Goal: Check status: Check status

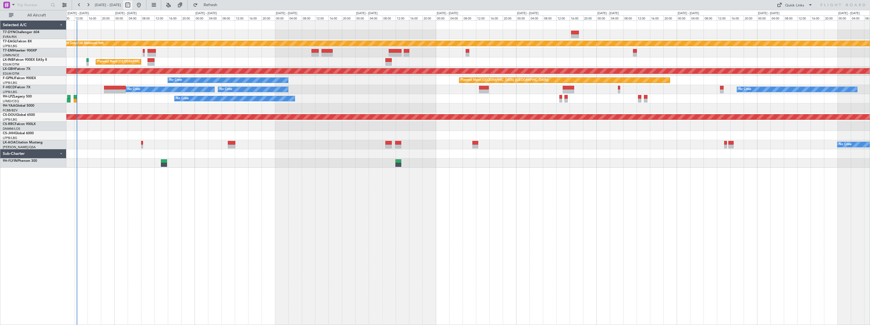
click at [132, 4] on button at bounding box center [127, 5] width 9 height 9
select select "9"
select select "2025"
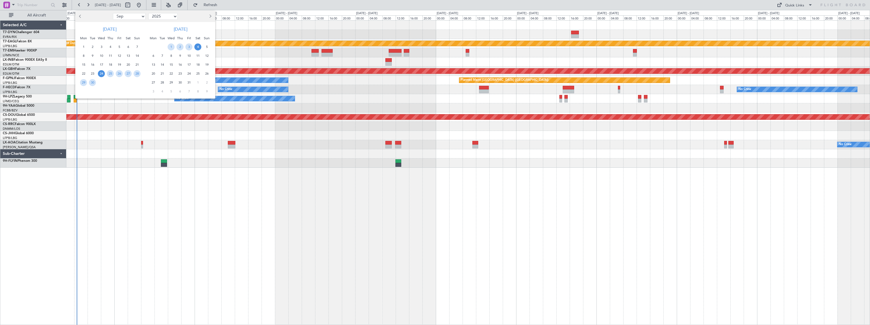
click at [131, 15] on select "Jan Feb Mar Apr May Jun [DATE] Aug Sep Oct Nov Dec" at bounding box center [129, 16] width 33 height 7
select select "10"
click at [113, 13] on select "Jan Feb Mar Apr May Jun [DATE] Aug Sep Oct Nov Dec" at bounding box center [129, 16] width 33 height 7
click at [109, 45] on span "2" at bounding box center [110, 47] width 7 height 7
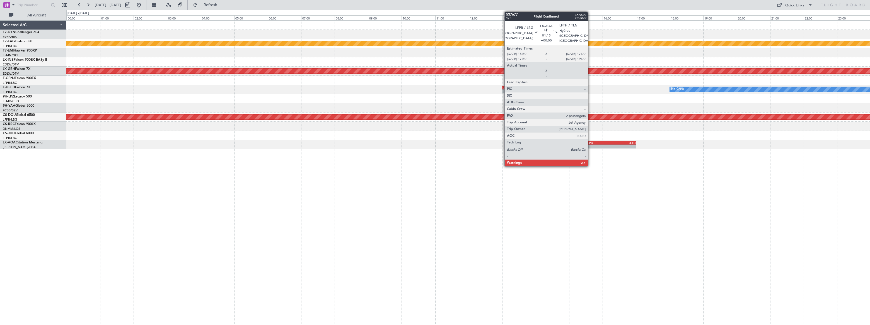
click at [591, 143] on div "LFPB" at bounding box center [598, 142] width 25 height 3
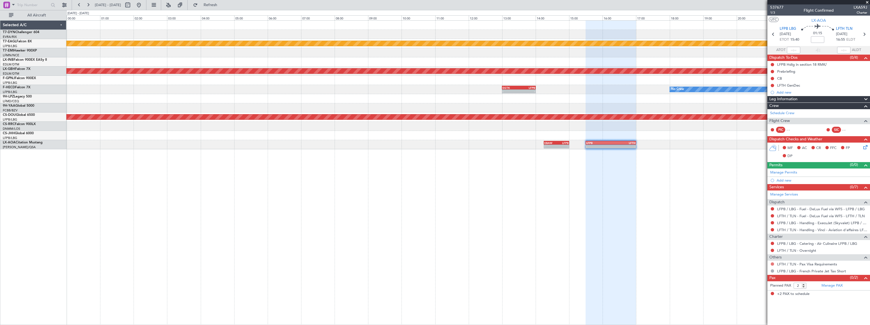
click at [772, 265] on button at bounding box center [772, 264] width 3 height 3
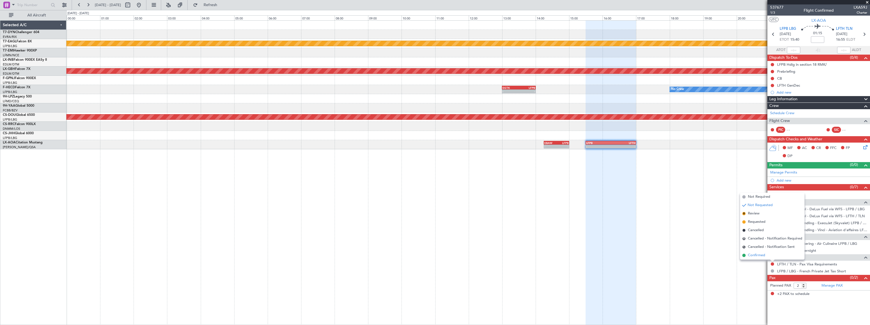
click at [750, 256] on span "Confirmed" at bounding box center [756, 256] width 17 height 6
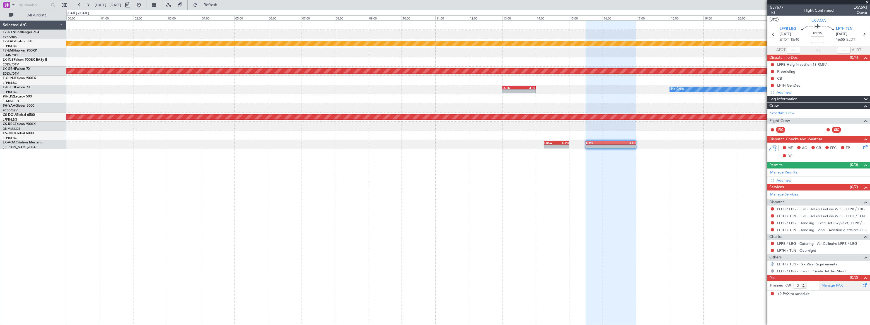
click at [834, 286] on link "Manage PAX" at bounding box center [832, 286] width 21 height 6
click at [222, 3] on span "Refresh" at bounding box center [210, 5] width 23 height 4
click at [222, 3] on span "Refreshing..." at bounding box center [210, 5] width 23 height 4
click at [771, 13] on span "1/3" at bounding box center [776, 12] width 13 height 5
click at [837, 283] on link "Manage PAX" at bounding box center [832, 286] width 21 height 6
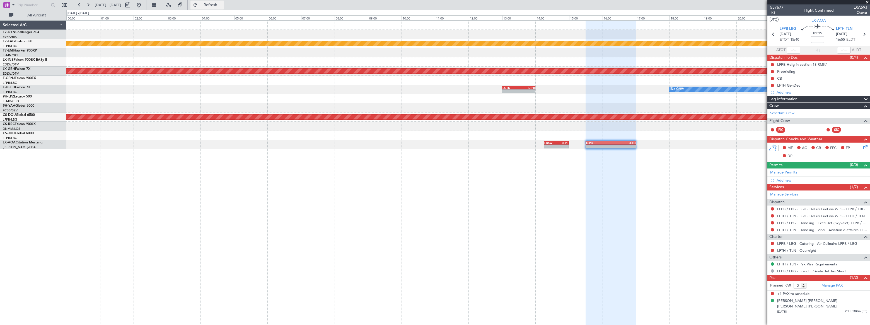
click at [222, 5] on span "Refresh" at bounding box center [210, 5] width 23 height 4
click at [222, 3] on span "Refreshing..." at bounding box center [210, 5] width 23 height 4
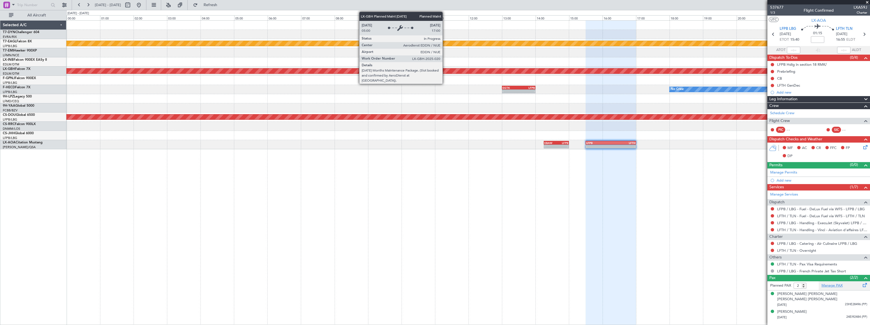
click at [832, 284] on link "Manage PAX" at bounding box center [832, 286] width 21 height 6
click at [418, 277] on div "Planned Maint Dubai (Al Maktoum Intl) Planned Maint Nurnberg Planned Maint [GEO…" at bounding box center [467, 172] width 803 height 305
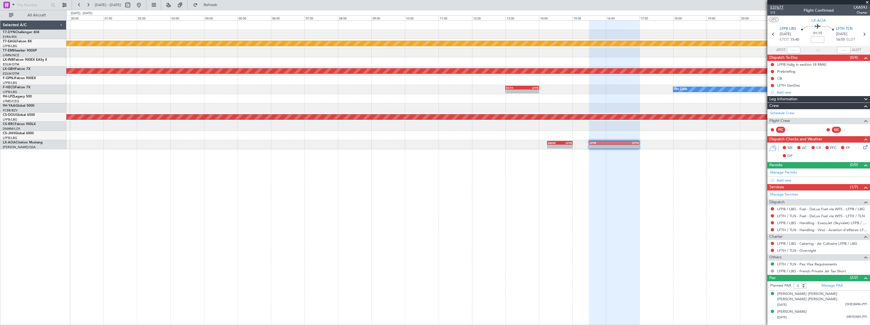
click at [780, 6] on span "537677" at bounding box center [776, 7] width 13 height 6
click at [774, 6] on span "537677" at bounding box center [776, 7] width 13 height 6
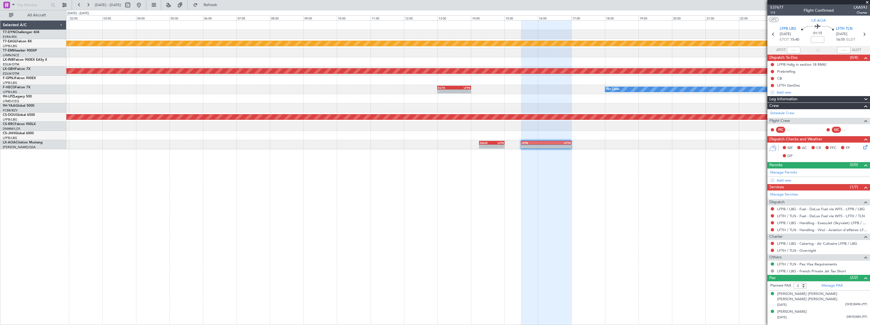
click at [469, 141] on div "Planned Maint Dubai (Al Maktoum Intl) Planned Maint Nurnberg Planned Maint [GEO…" at bounding box center [468, 172] width 804 height 305
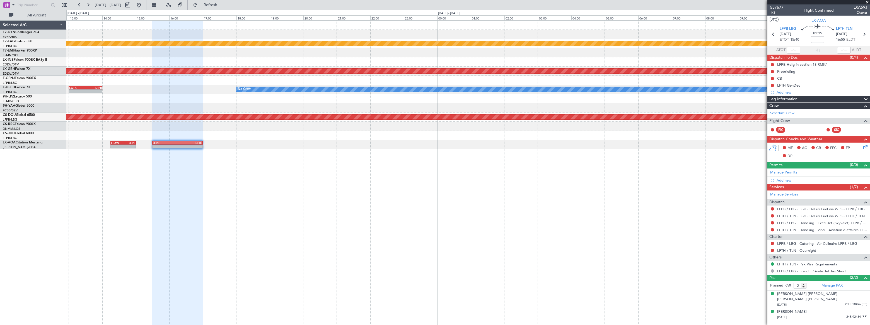
click at [523, 133] on div "Planned Maint Dubai (Al Maktoum Intl) Planned Maint Nurnberg No Crew - - EGTK 1…" at bounding box center [467, 172] width 803 height 305
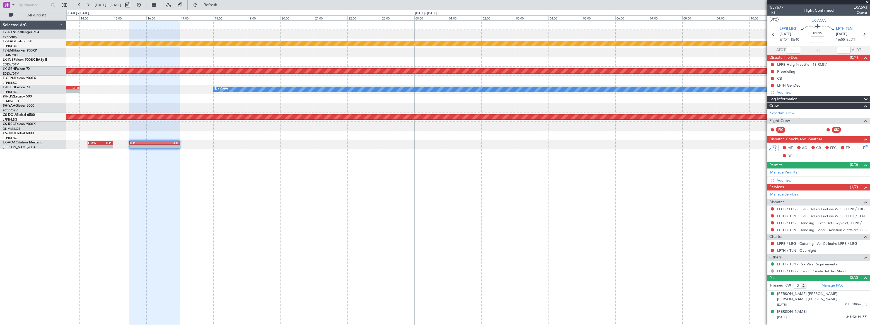
click at [476, 120] on div "Planned Maint Dubai (Al Maktoum Intl) Planned Maint Nurnberg No Crew - - EGTK 1…" at bounding box center [467, 85] width 803 height 129
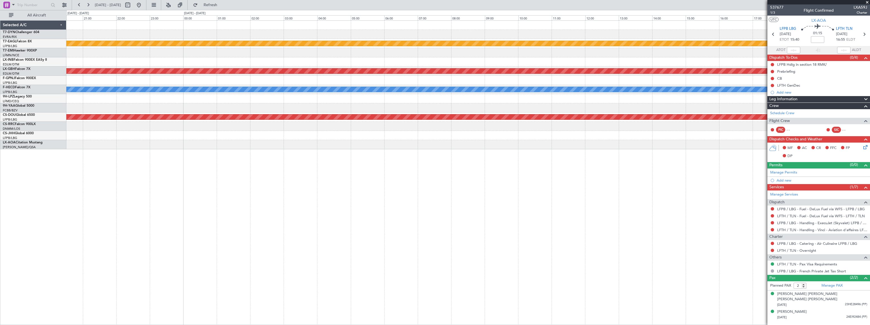
click at [450, 133] on div "Planned Maint Dubai (Al Maktoum Intl) Planned Maint Nurnberg No Crew Planned Ma…" at bounding box center [467, 172] width 803 height 305
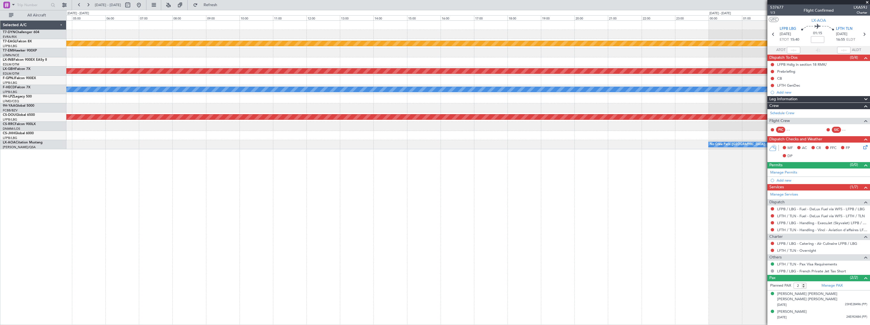
click at [598, 141] on div "No Crew Paris ([GEOGRAPHIC_DATA])" at bounding box center [467, 144] width 803 height 9
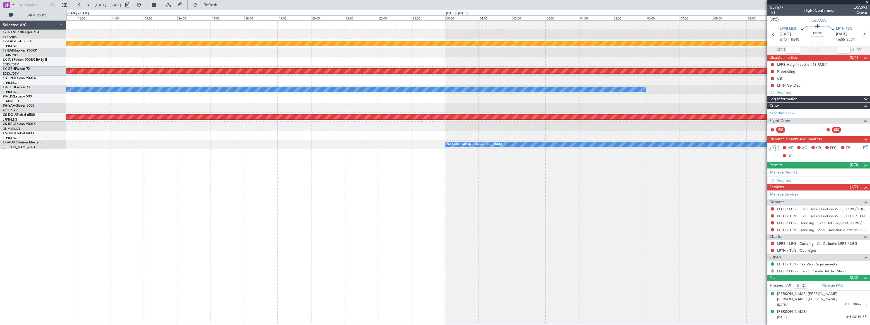
click at [357, 136] on div "Planned Maint Dubai (Al Maktoum Intl) Planned Maint Nurnberg No Crew - - LFPB 1…" at bounding box center [467, 85] width 803 height 129
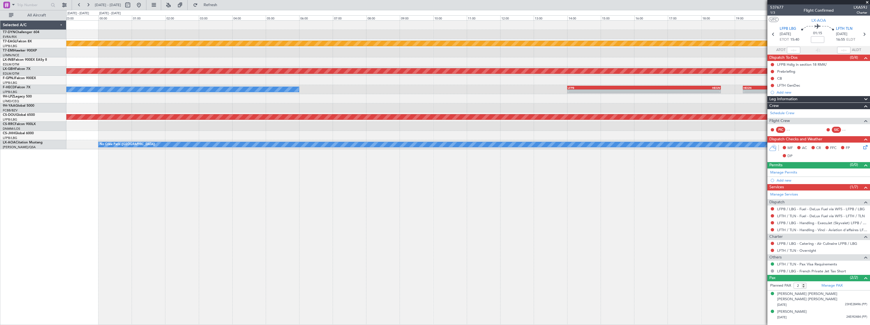
click at [305, 199] on div "Planned Maint Dubai (Al Maktoum Intl) Planned Maint Nurnberg No Crew - - LFPB 1…" at bounding box center [467, 172] width 803 height 305
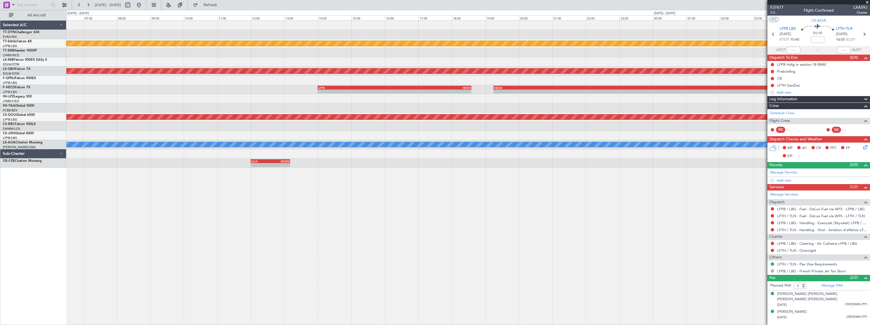
click at [262, 178] on div "Planned Maint Dubai (Al Maktoum Intl) Planned Maint Nurnberg - - LFPB 14:00 Z H…" at bounding box center [467, 172] width 803 height 305
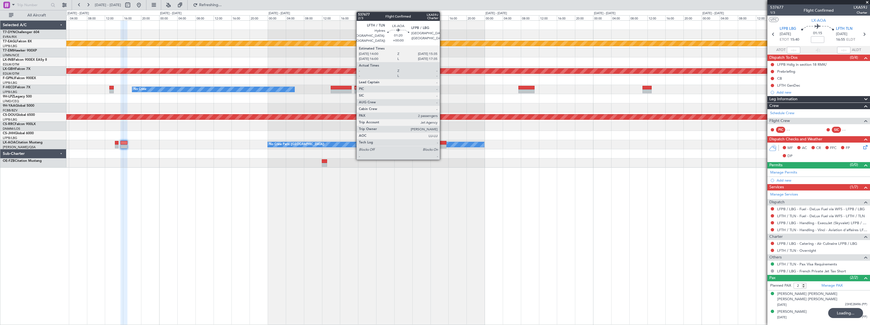
click at [443, 143] on div at bounding box center [442, 143] width 7 height 4
click at [442, 144] on div at bounding box center [442, 143] width 7 height 4
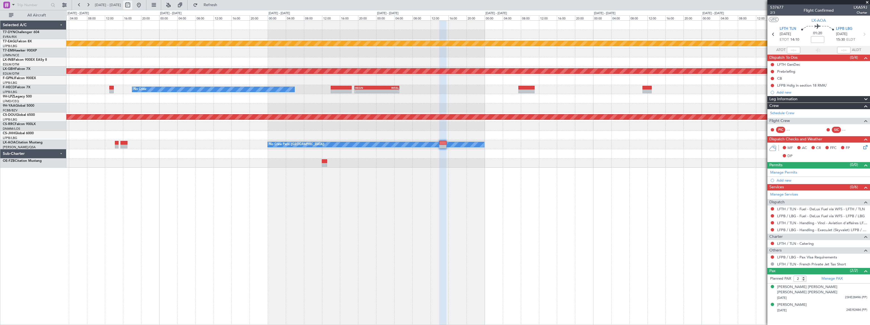
click at [132, 3] on button at bounding box center [127, 5] width 9 height 9
select select "10"
select select "2025"
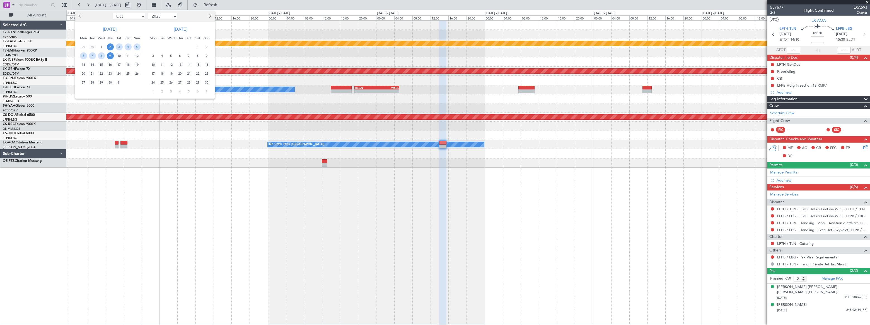
click at [127, 17] on select "Jan Feb Mar Apr May Jun [DATE] Aug Sep Oct Nov Dec" at bounding box center [129, 16] width 33 height 7
select select "9"
click at [113, 13] on select "Jan Feb Mar Apr May Jun [DATE] Aug Sep Oct Nov Dec" at bounding box center [129, 16] width 33 height 7
click at [120, 63] on span "19" at bounding box center [119, 64] width 7 height 7
click at [119, 64] on span "19" at bounding box center [119, 64] width 7 height 7
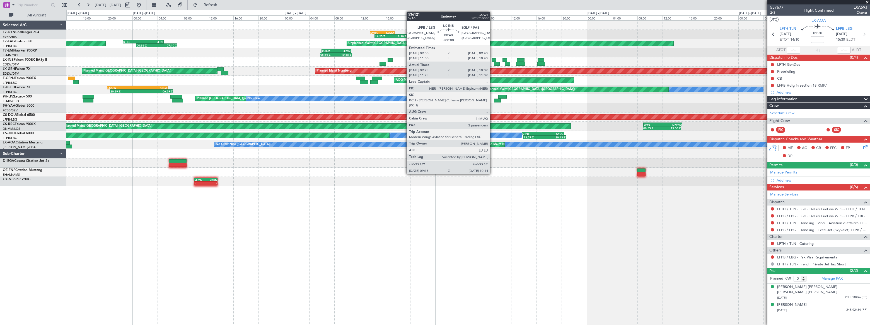
click at [493, 60] on div at bounding box center [494, 60] width 4 height 4
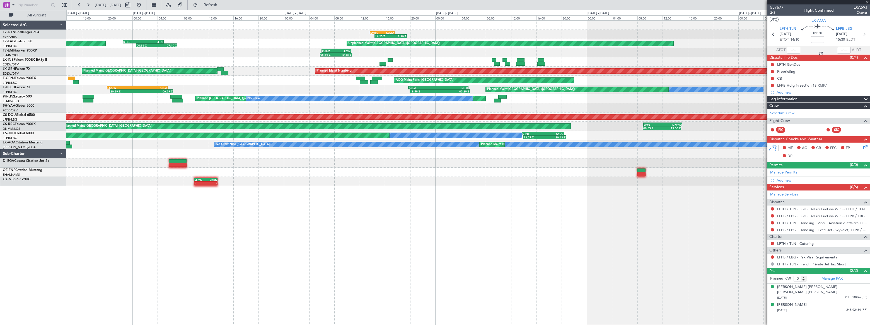
type input "09:25"
type input "10:09"
type input "3"
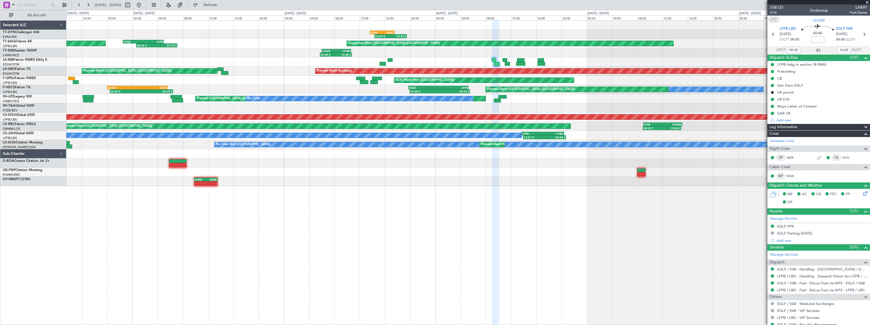
type input "11:25"
type input "11:09"
type input "09:25"
type input "10:09"
click at [771, 13] on span "5/16" at bounding box center [776, 12] width 13 height 5
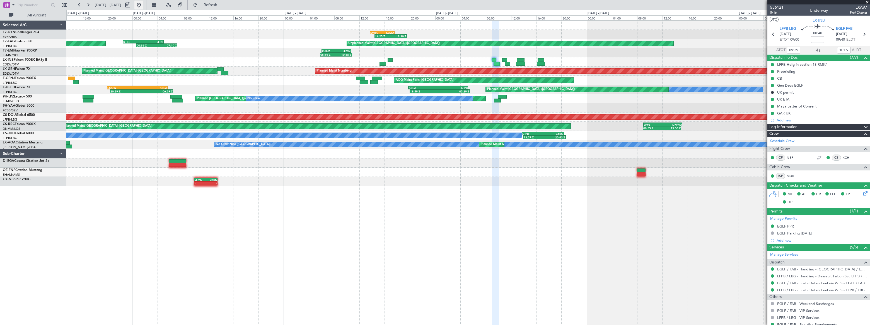
click at [143, 2] on button at bounding box center [138, 5] width 9 height 9
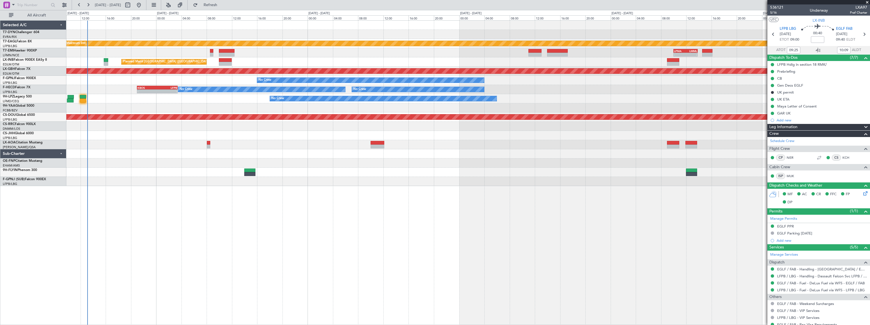
click at [261, 171] on div "Planned Maint Dubai (Al Maktoum Intl) - - LPMA 10:00 Z LMML 13:50 Z LCPH 09:30 …" at bounding box center [468, 172] width 804 height 305
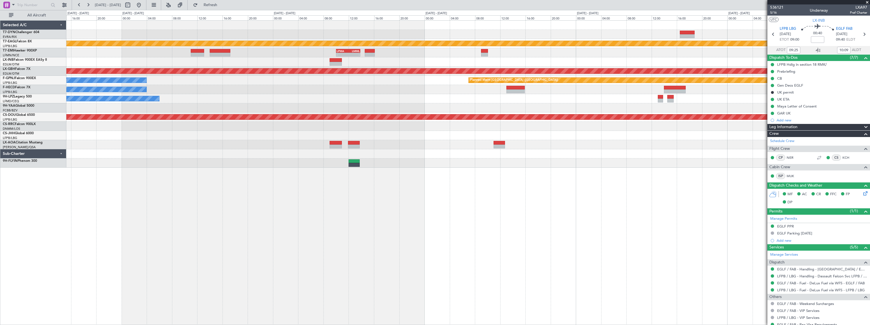
click at [220, 172] on div "Planned Maint Dubai (Al Maktoum Intl) - - LPMA 10:00 Z LMML 13:50 Z Planned Mai…" at bounding box center [467, 172] width 803 height 305
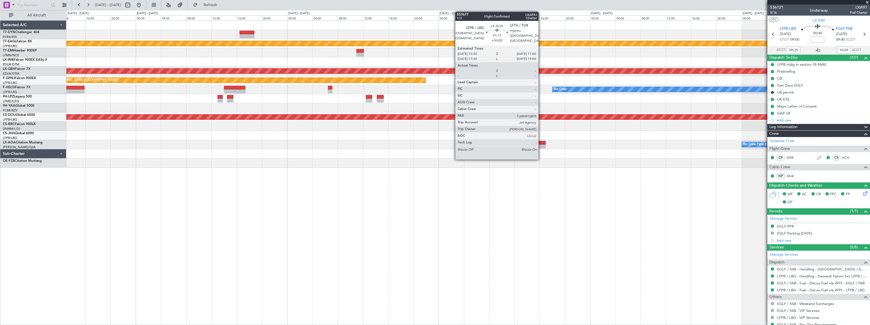
click at [541, 144] on div at bounding box center [540, 143] width 9 height 4
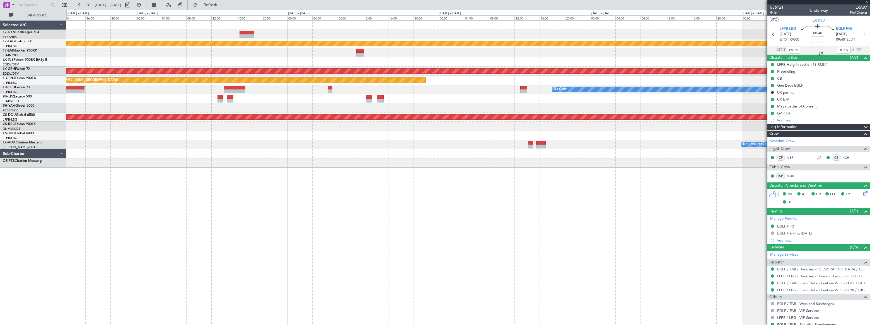
type input "2"
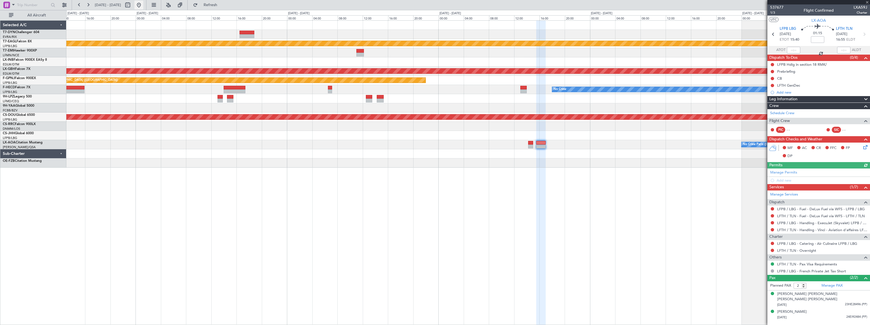
click at [143, 6] on button at bounding box center [138, 5] width 9 height 9
